Goal: Information Seeking & Learning: Find contact information

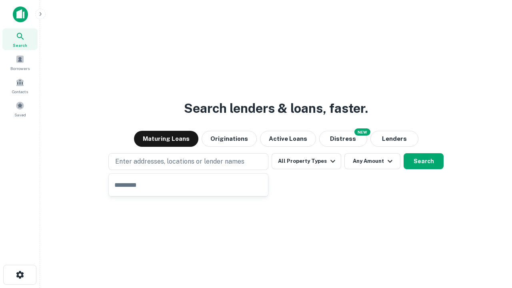
type input "**********"
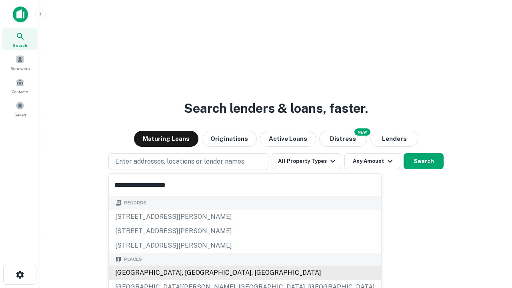
click at [191, 273] on div "Santa Monica, CA, USA" at bounding box center [245, 273] width 273 height 14
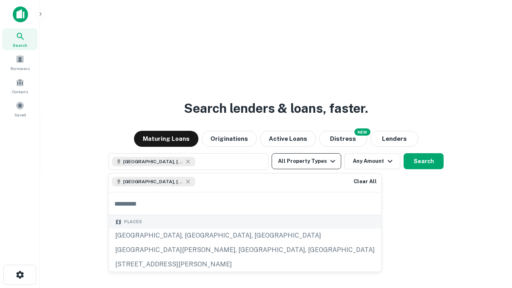
click at [307, 161] on button "All Property Types" at bounding box center [307, 161] width 70 height 16
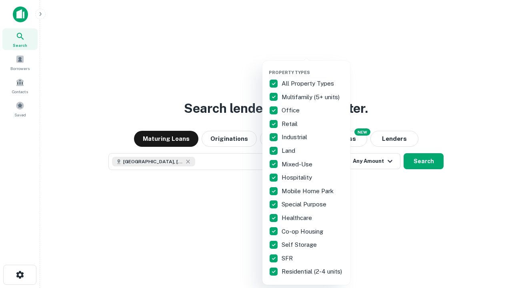
click at [313, 67] on button "button" at bounding box center [313, 67] width 88 height 0
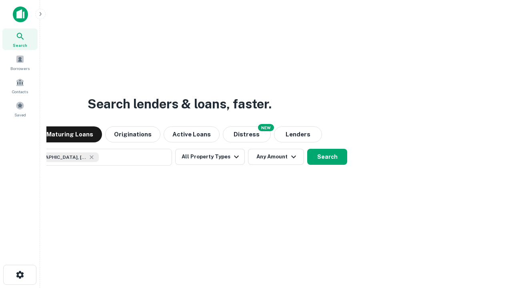
scroll to position [13, 0]
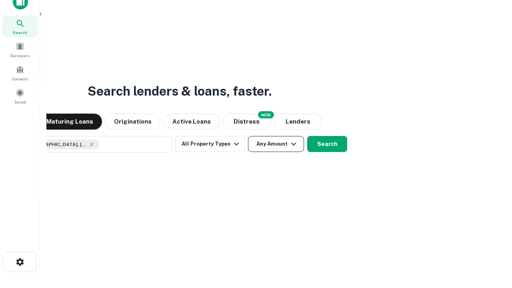
click at [248, 136] on button "Any Amount" at bounding box center [276, 144] width 56 height 16
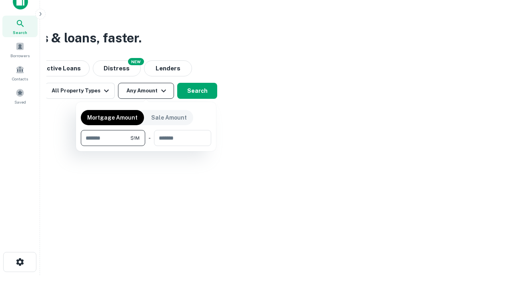
type input "*******"
click at [146, 146] on button "button" at bounding box center [146, 146] width 130 height 0
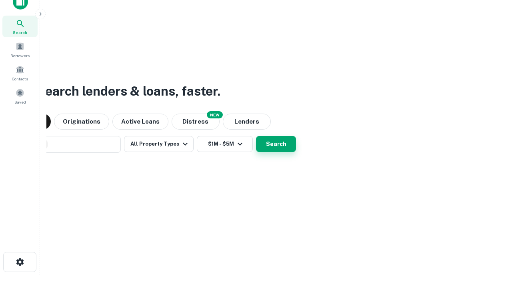
click at [256, 136] on button "Search" at bounding box center [276, 144] width 40 height 16
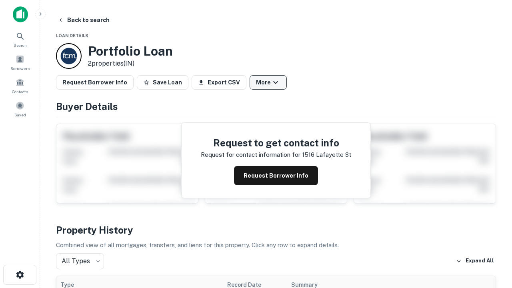
click at [268, 82] on button "More" at bounding box center [268, 82] width 37 height 14
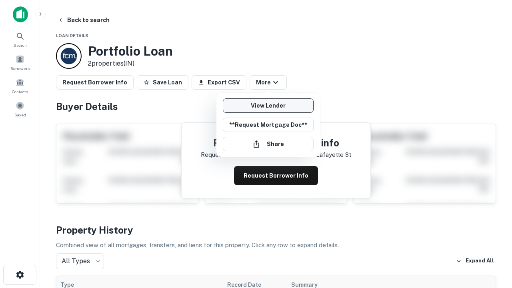
click at [268, 106] on link "View Lender" at bounding box center [268, 105] width 91 height 14
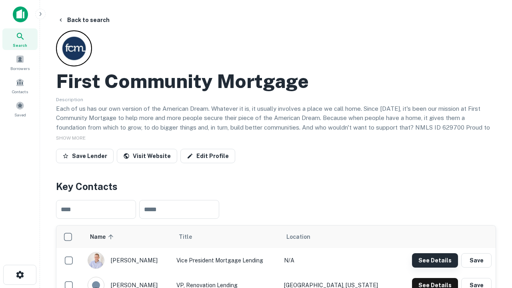
click at [435, 260] on button "See Details" at bounding box center [435, 260] width 46 height 14
click at [20, 275] on icon "button" at bounding box center [20, 275] width 10 height 10
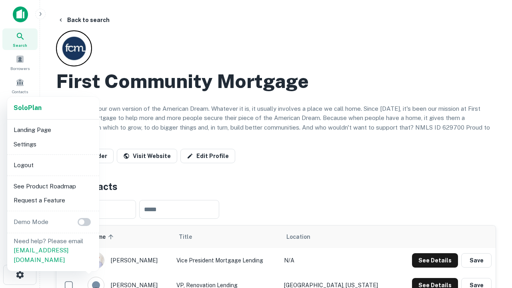
click at [53, 165] on li "Logout" at bounding box center [53, 165] width 86 height 14
